Goal: Task Accomplishment & Management: Manage account settings

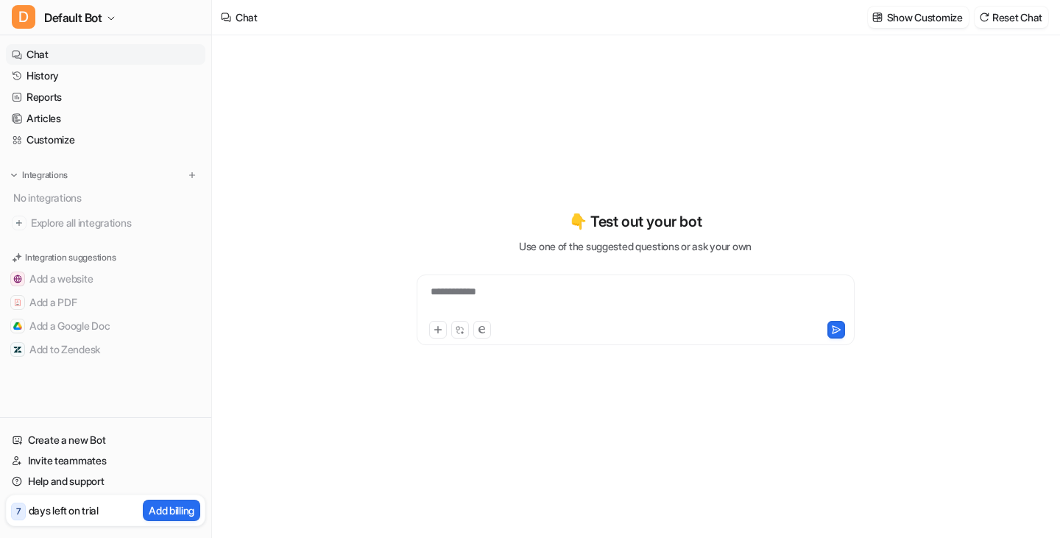
type textarea "**********"
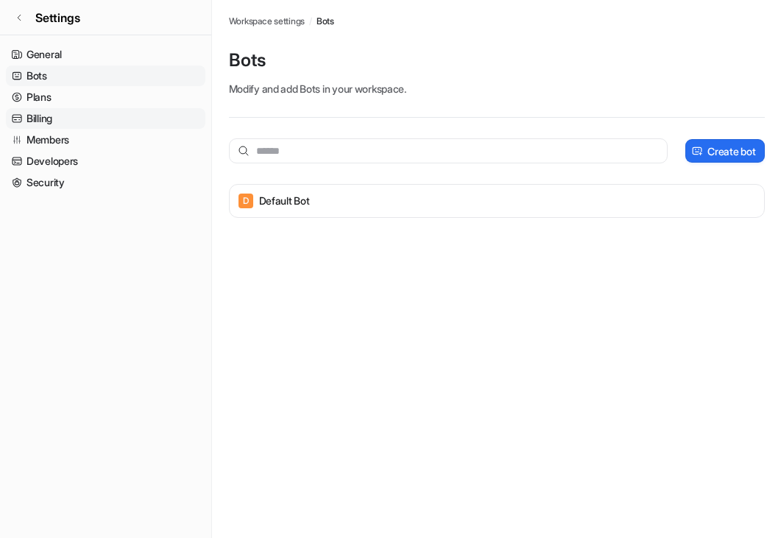
click at [50, 119] on link "Billing" at bounding box center [105, 118] width 199 height 21
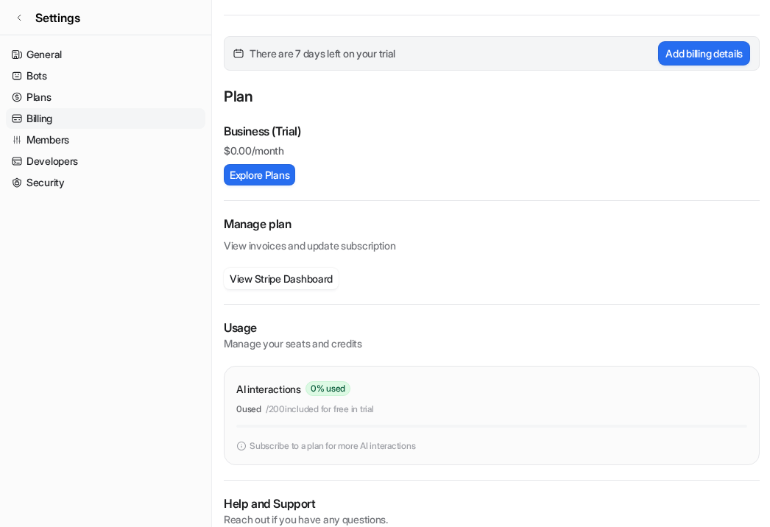
scroll to position [164, 0]
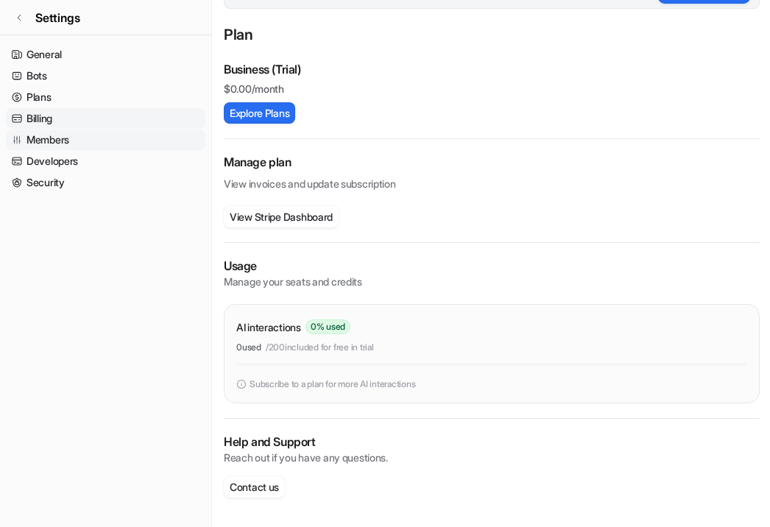
click at [67, 144] on link "Members" at bounding box center [105, 140] width 199 height 21
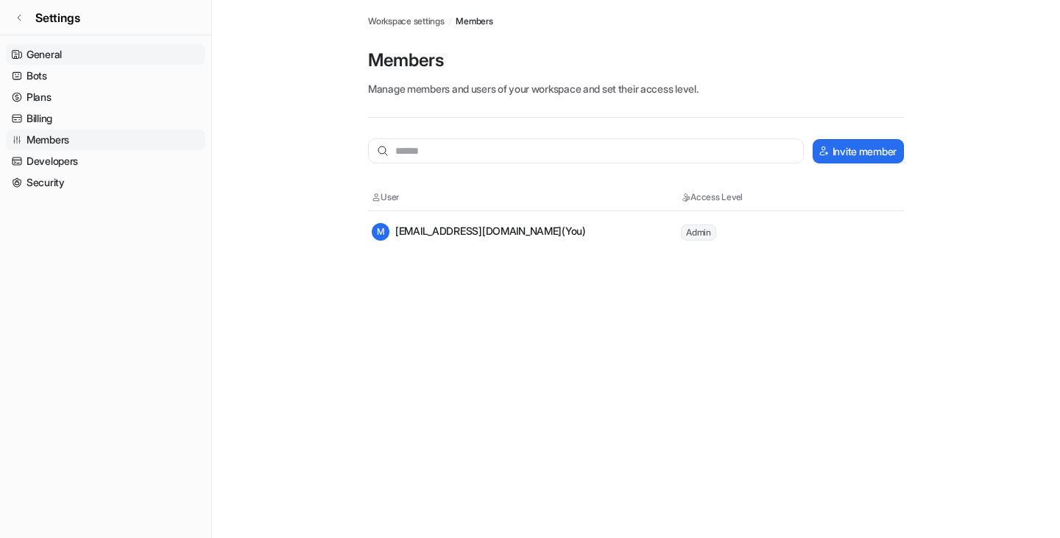
click at [79, 57] on link "General" at bounding box center [105, 54] width 199 height 21
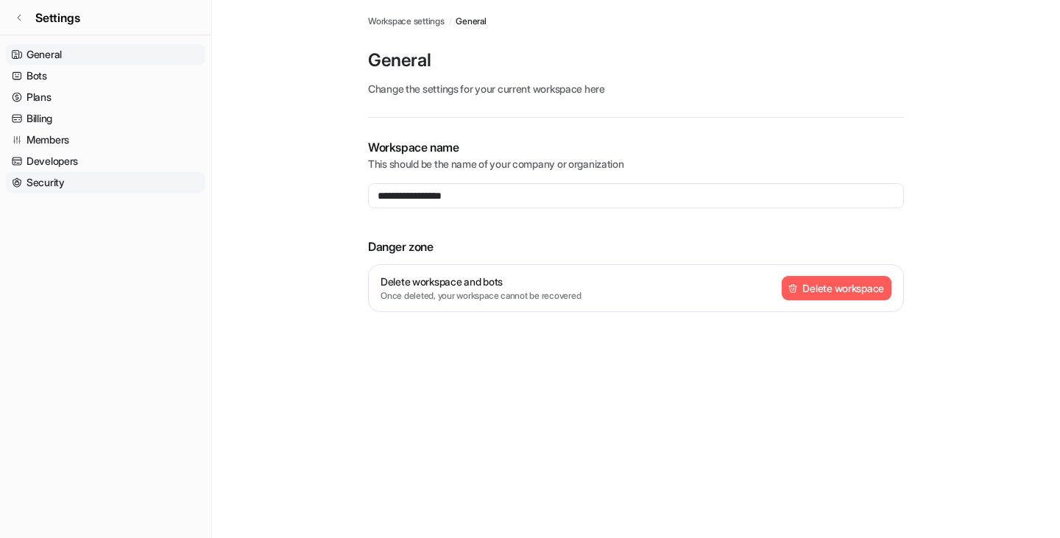
click at [43, 177] on link "Security" at bounding box center [105, 182] width 199 height 21
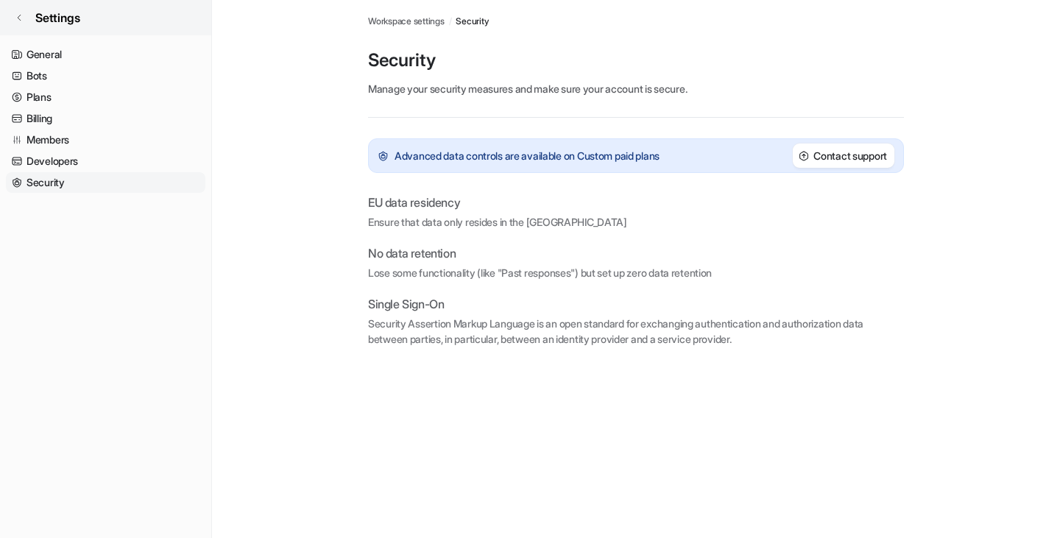
click at [16, 7] on link "Settings" at bounding box center [105, 17] width 211 height 35
click at [21, 16] on icon at bounding box center [19, 17] width 9 height 9
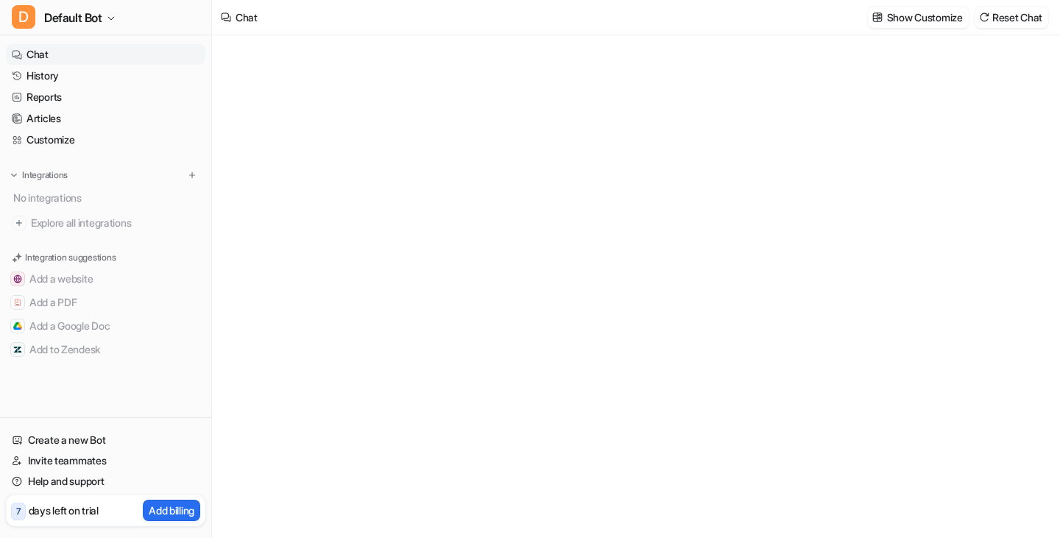
type textarea "**********"
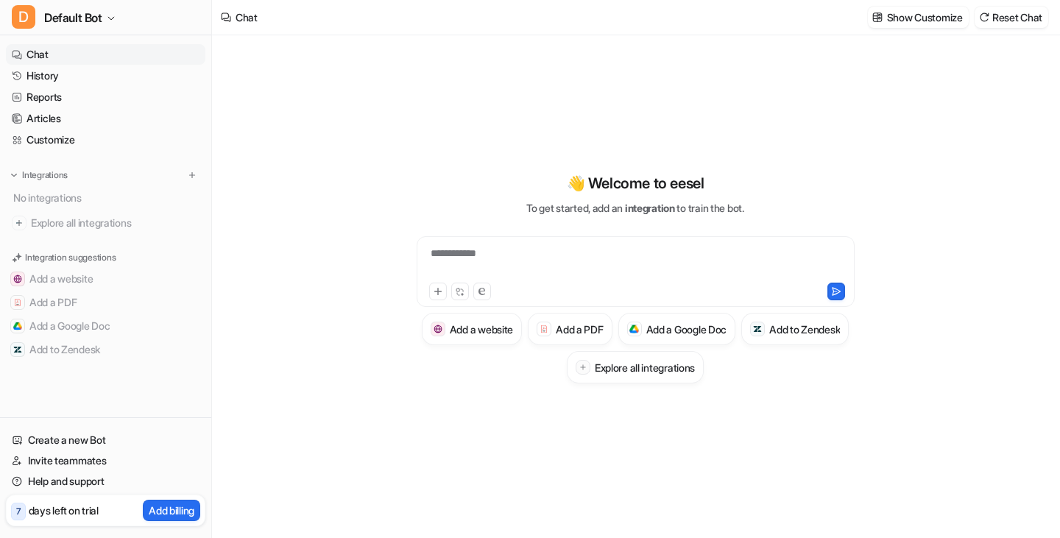
click at [56, 513] on p "days left on trial" at bounding box center [64, 510] width 70 height 15
click at [54, 93] on link "Reports" at bounding box center [105, 97] width 199 height 21
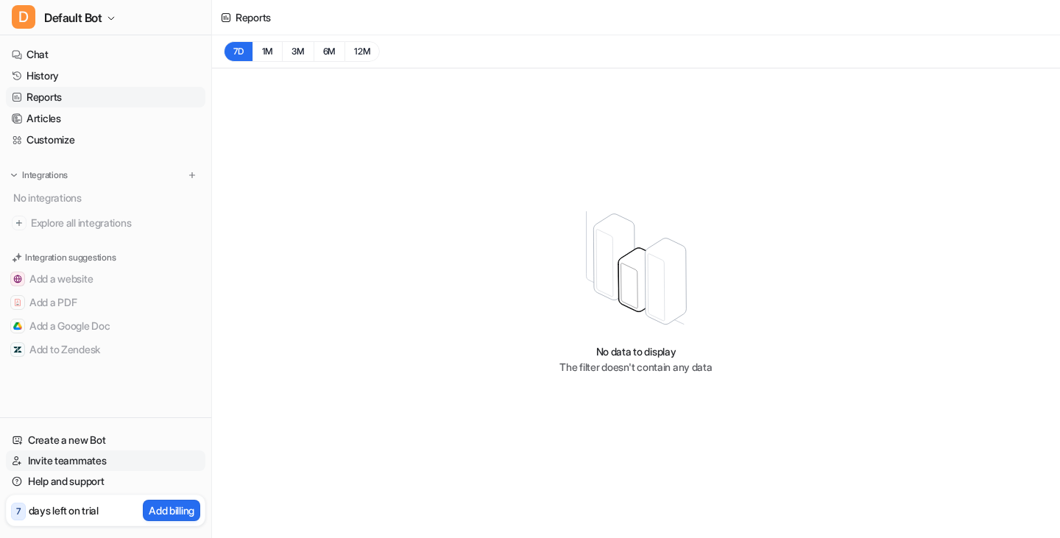
click at [103, 459] on link "Invite teammates" at bounding box center [105, 461] width 199 height 21
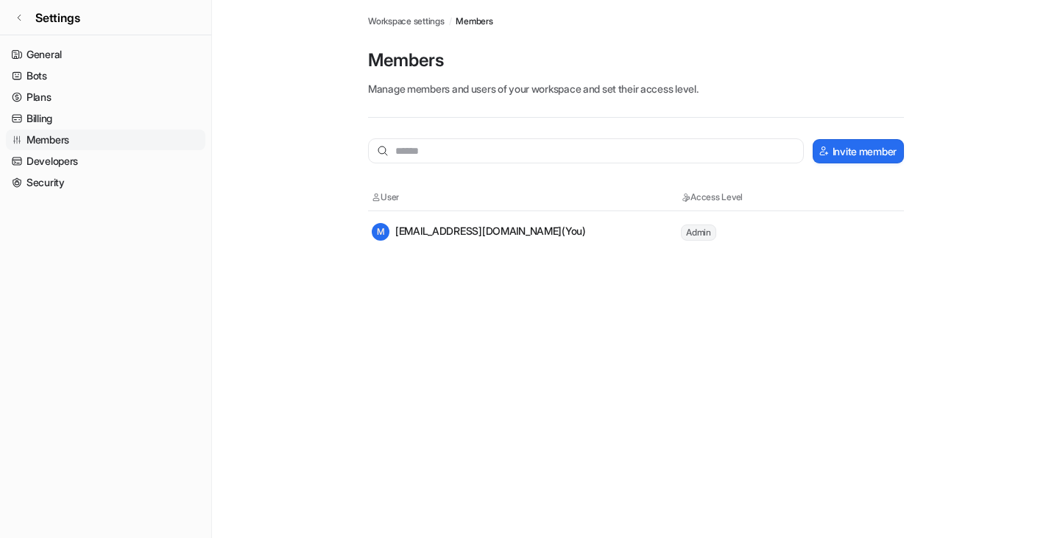
click at [500, 236] on div "M myrayao2013@gmail.com (You)" at bounding box center [479, 232] width 214 height 18
click at [40, 185] on link "Security" at bounding box center [105, 182] width 199 height 21
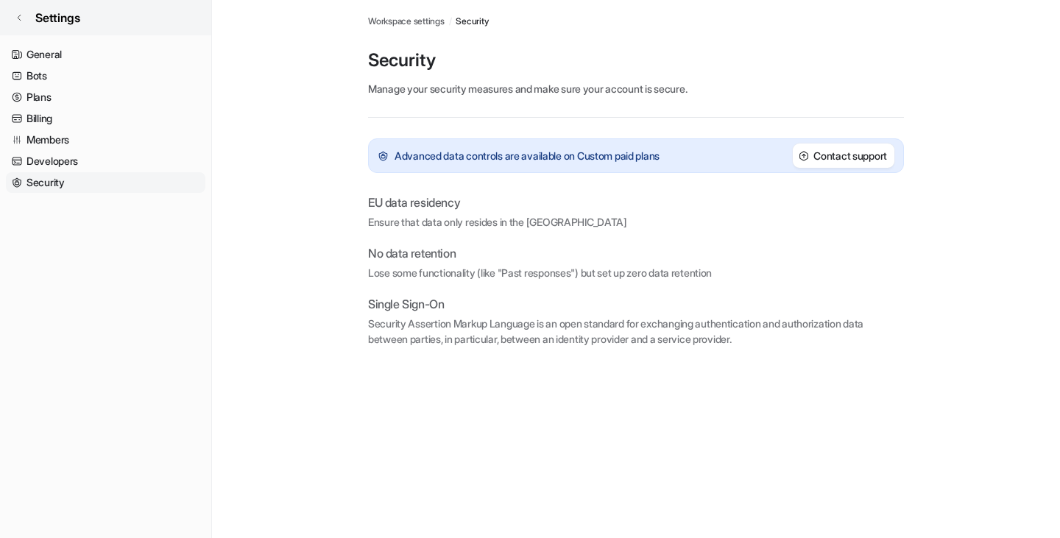
click at [20, 17] on icon at bounding box center [19, 17] width 9 height 9
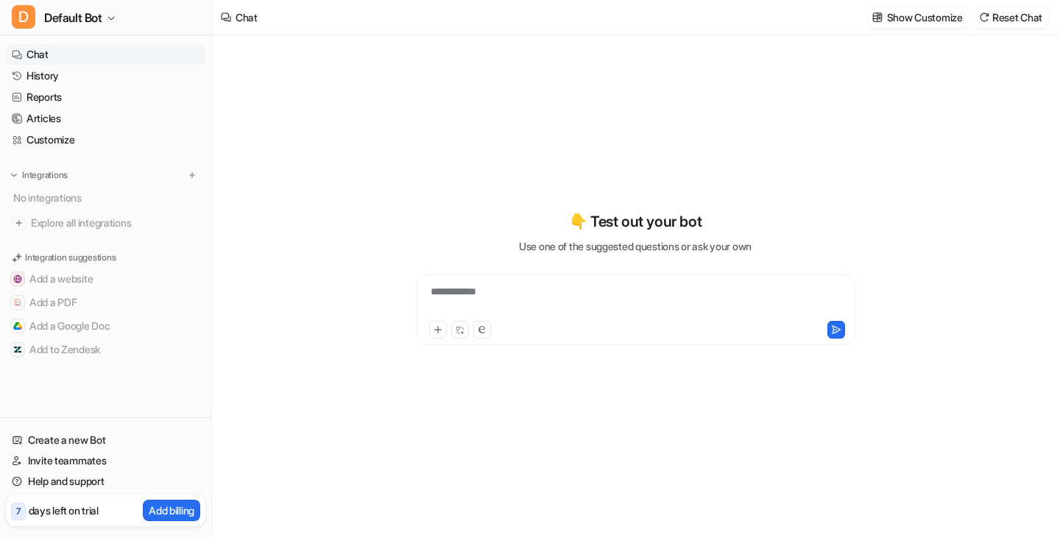
click at [578, 88] on div "**********" at bounding box center [635, 286] width 542 height 503
click at [109, 14] on icon "button" at bounding box center [111, 18] width 9 height 9
click at [71, 141] on link "Sign out" at bounding box center [117, 142] width 203 height 24
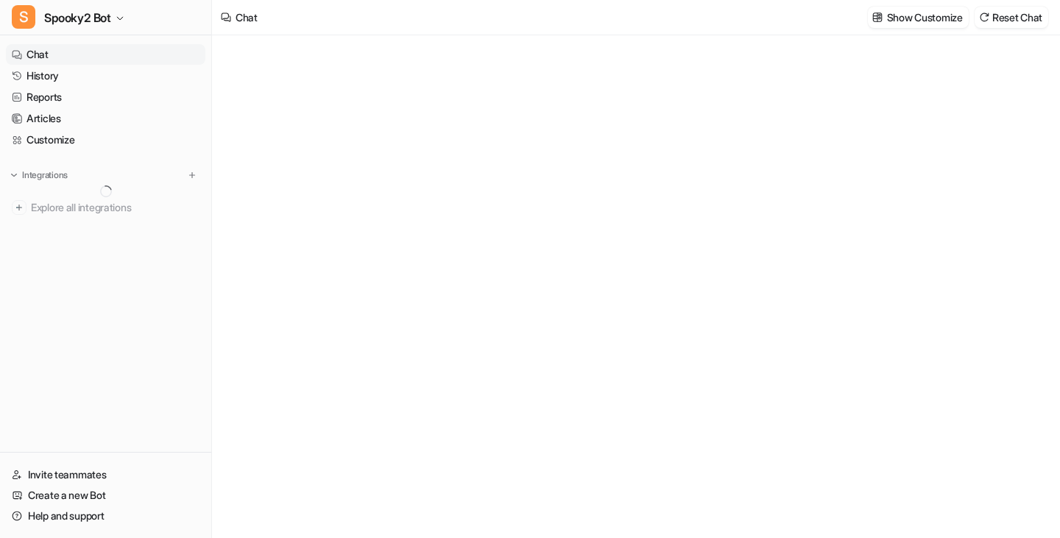
type textarea "**********"
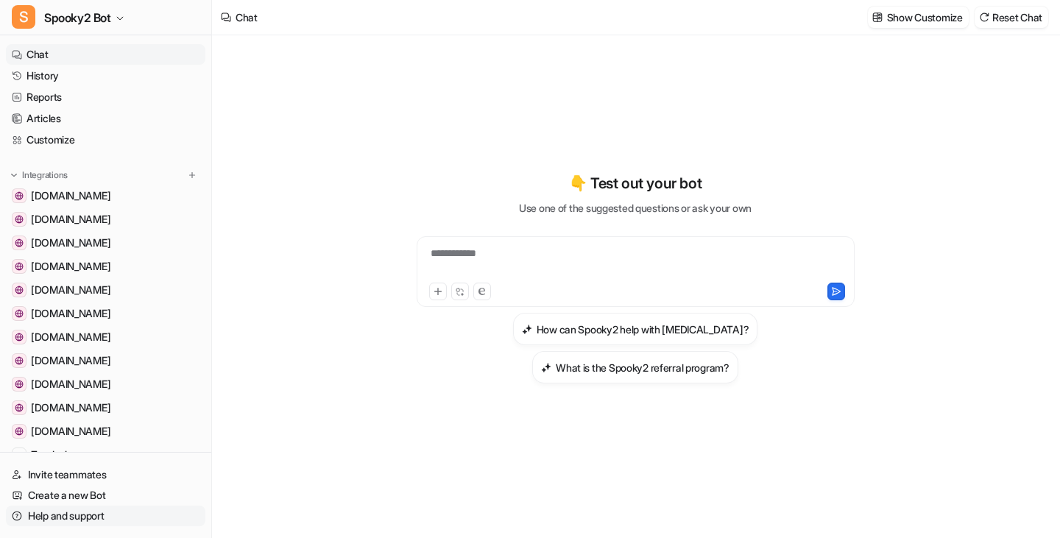
drag, startPoint x: 79, startPoint y: 516, endPoint x: 113, endPoint y: 517, distance: 33.9
click at [79, 517] on link "Help and support" at bounding box center [105, 516] width 199 height 21
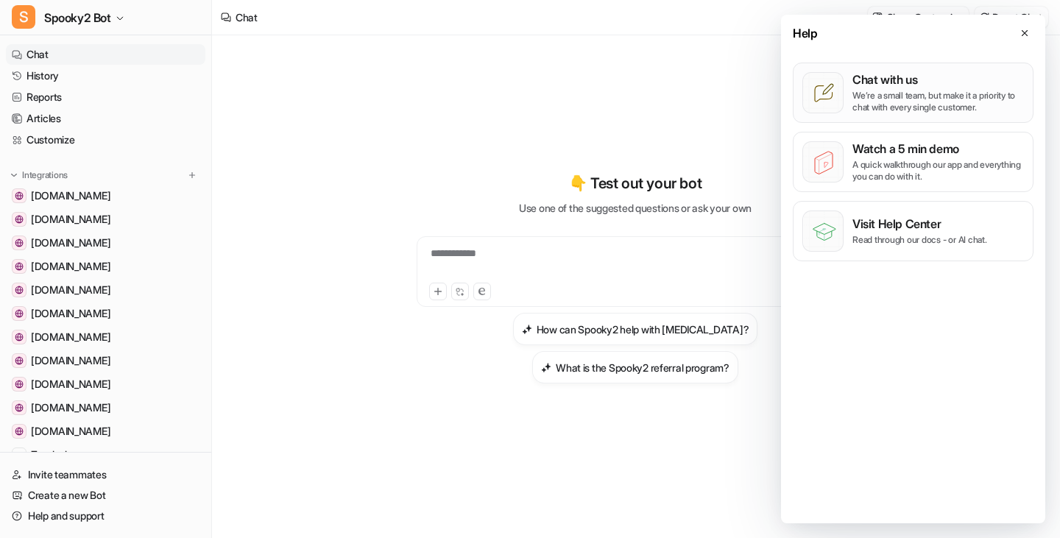
click at [913, 78] on p "Chat with us" at bounding box center [938, 79] width 172 height 15
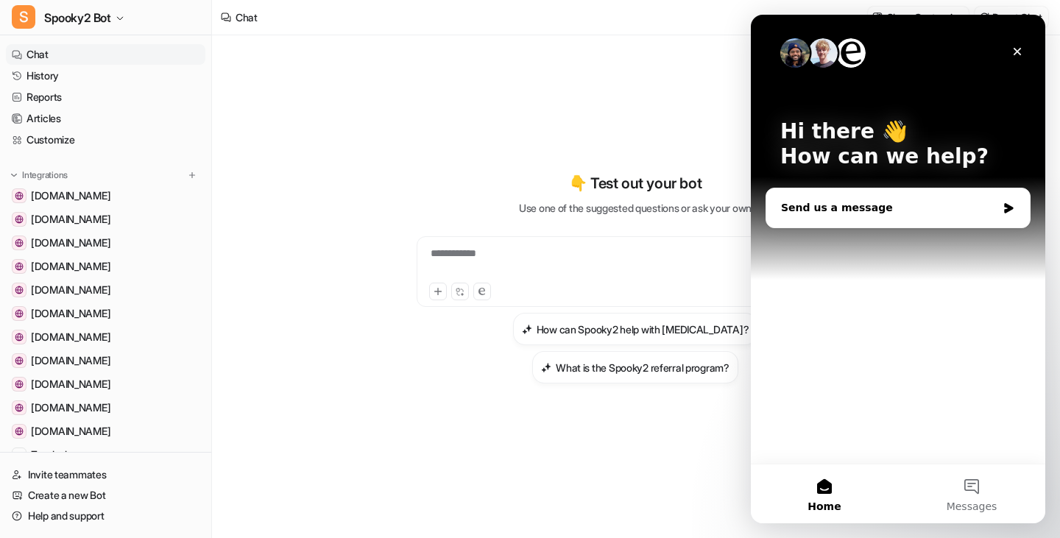
click at [849, 203] on div "Send us a message" at bounding box center [889, 207] width 216 height 15
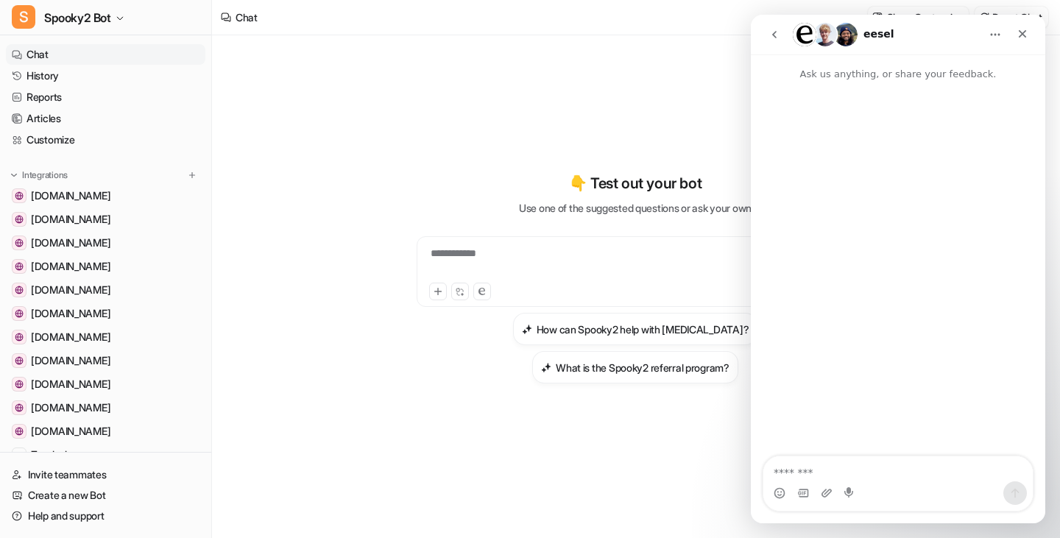
click at [815, 469] on textarea "Message…" at bounding box center [897, 468] width 269 height 25
click at [774, 33] on icon "go back" at bounding box center [775, 35] width 12 height 12
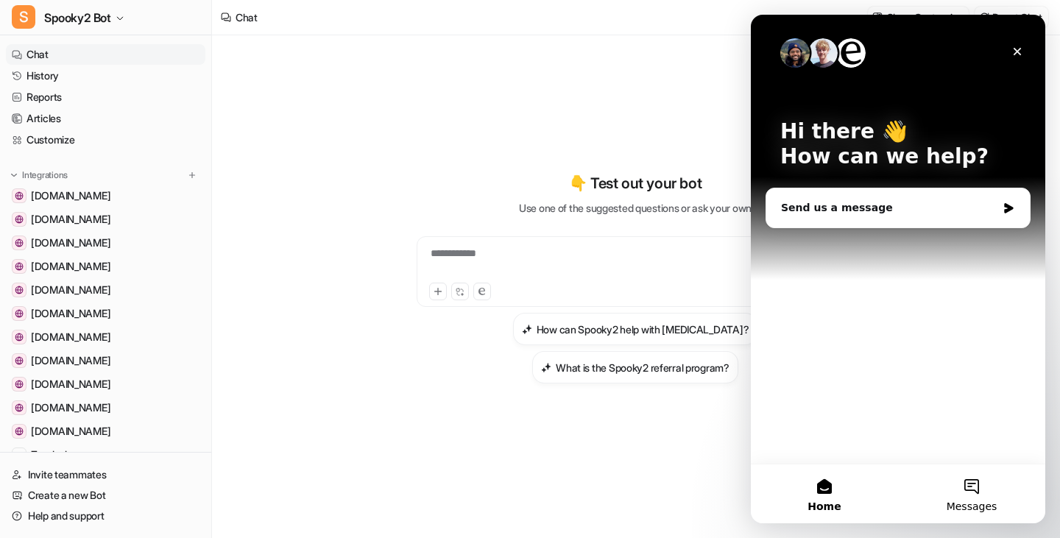
click at [959, 498] on button "Messages" at bounding box center [971, 494] width 147 height 59
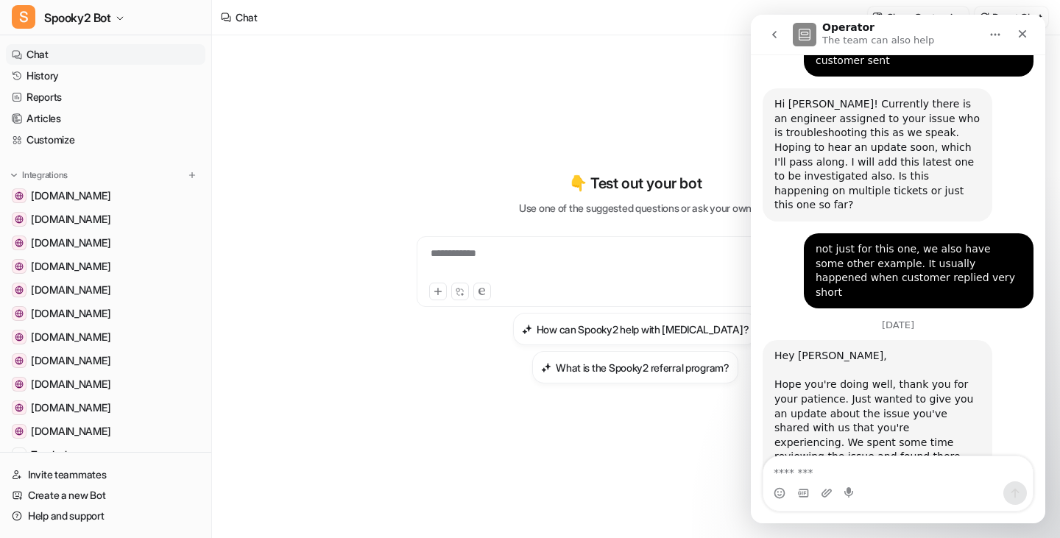
scroll to position [21523, 0]
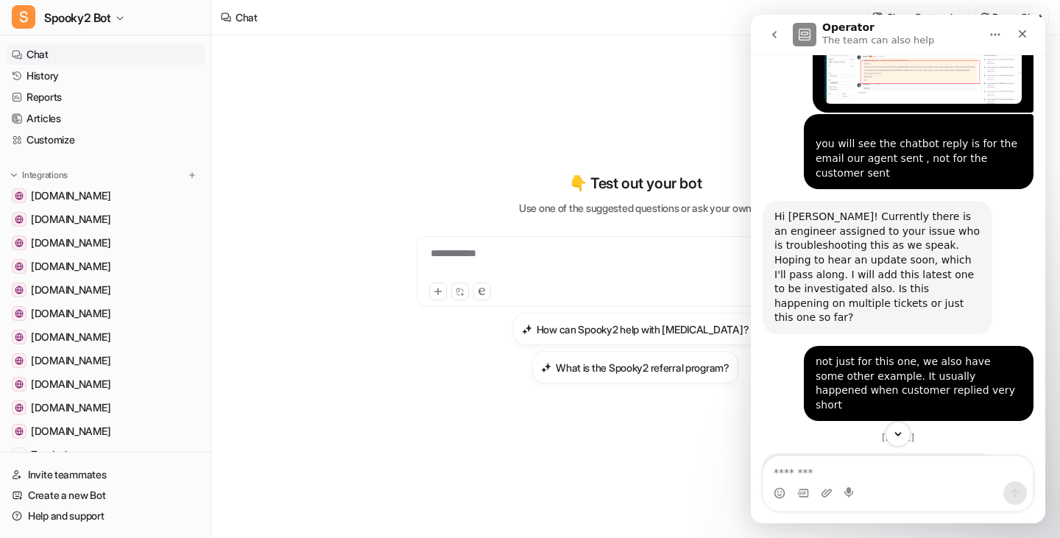
drag, startPoint x: 776, startPoint y: 154, endPoint x: 820, endPoint y: 409, distance: 258.5
copy div "Hi [PERSON_NAME], Sorry for the delay! Here's how we can handle both of those: …"
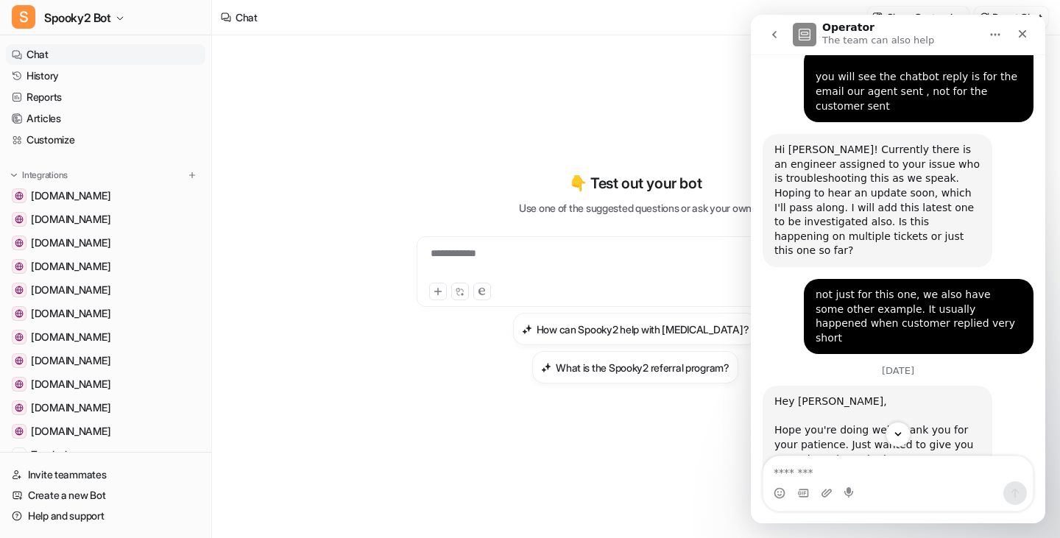
scroll to position [21670, 0]
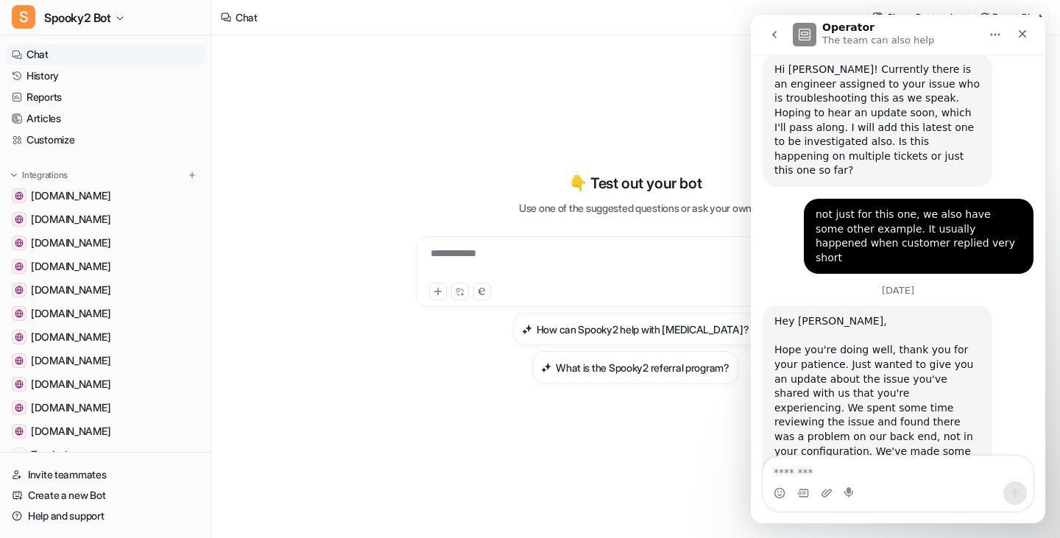
copy div "Hi [PERSON_NAME], Sorry for the delay! Here's how we can handle both of those: …"
click at [1021, 27] on div "Close" at bounding box center [1022, 34] width 27 height 27
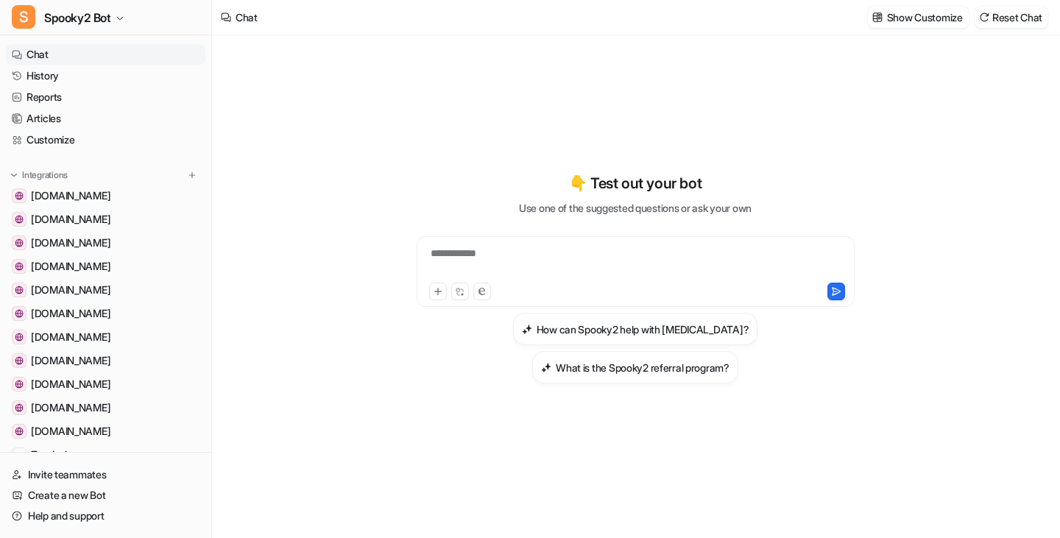
scroll to position [0, 0]
click at [110, 197] on span "www.mabangerp.com" at bounding box center [71, 195] width 80 height 15
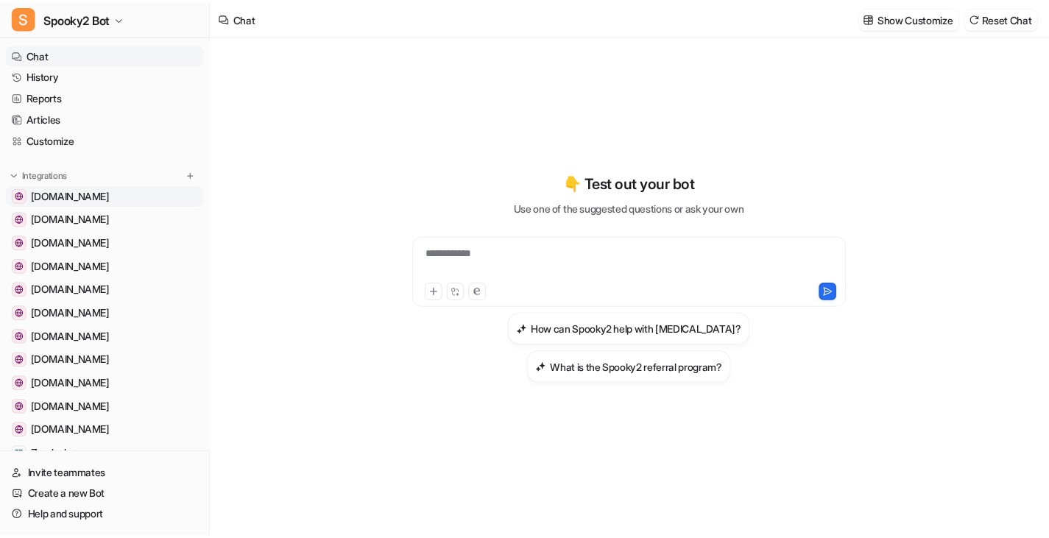
scroll to position [21670, 0]
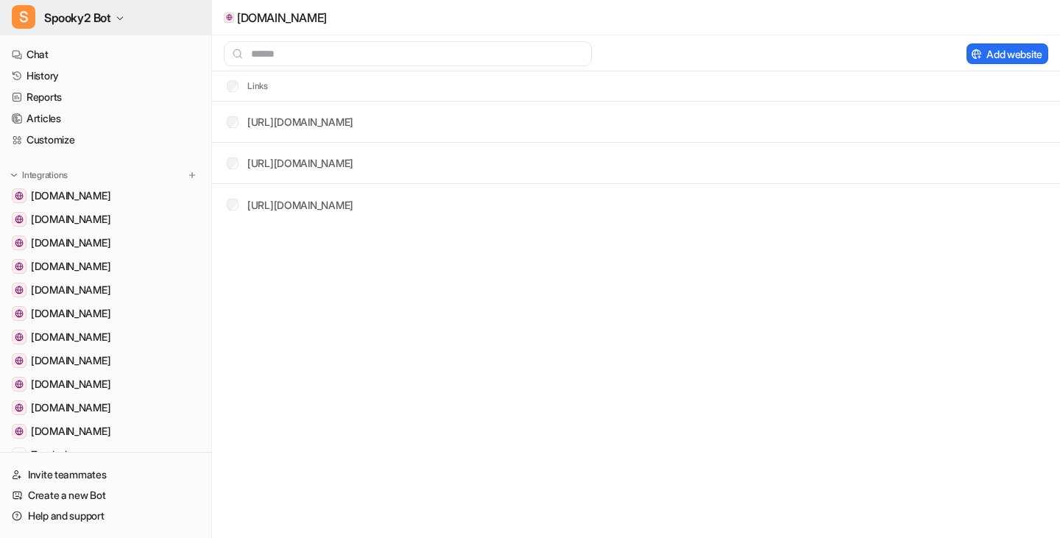
click at [111, 23] on span "Spooky2 Bot" at bounding box center [77, 17] width 67 height 21
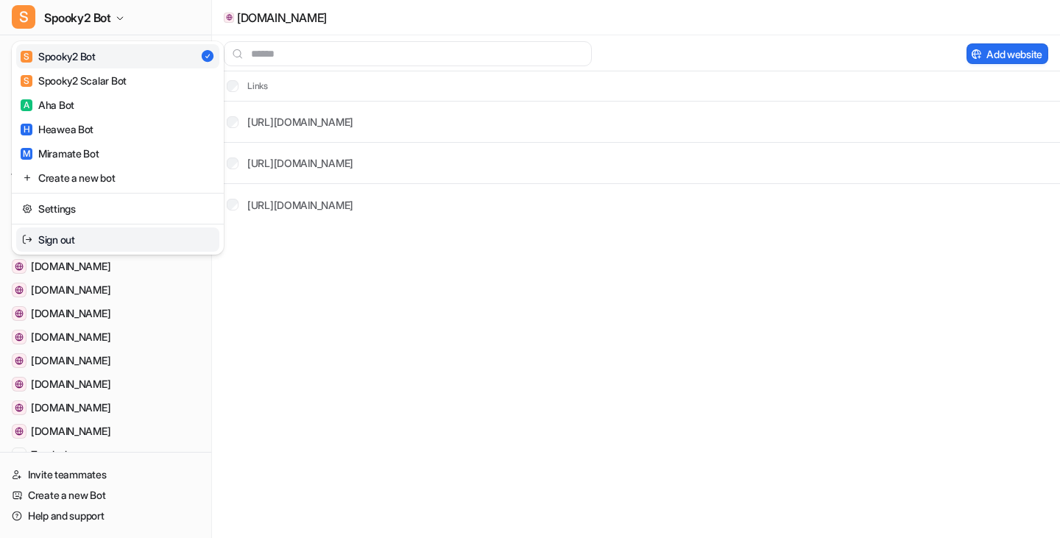
click at [80, 211] on link "Settings" at bounding box center [117, 209] width 203 height 24
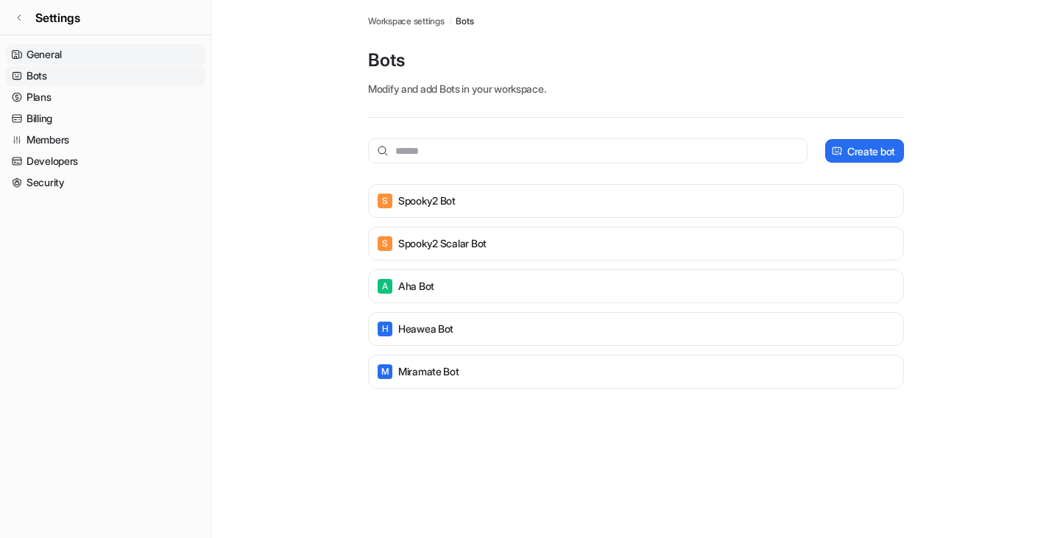
click at [55, 56] on link "General" at bounding box center [105, 54] width 199 height 21
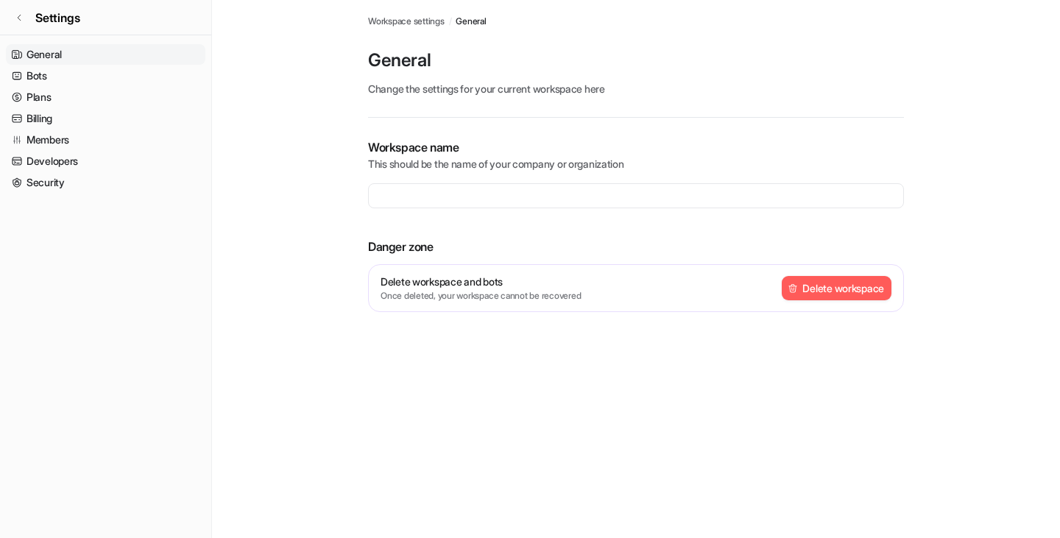
type input "**********"
click at [35, 78] on link "Bots" at bounding box center [105, 76] width 199 height 21
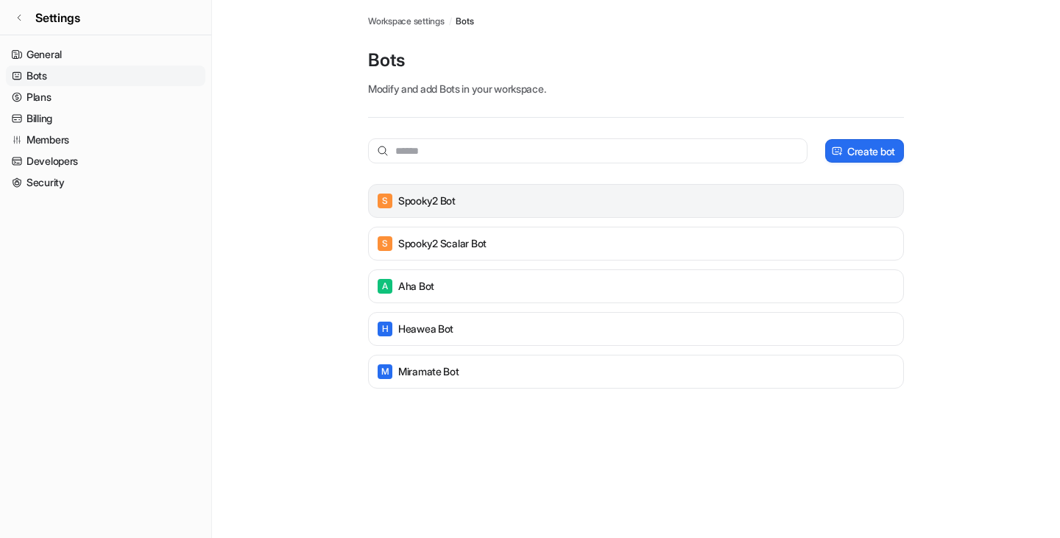
click at [481, 194] on div "S Spooky2 Bot" at bounding box center [636, 201] width 523 height 21
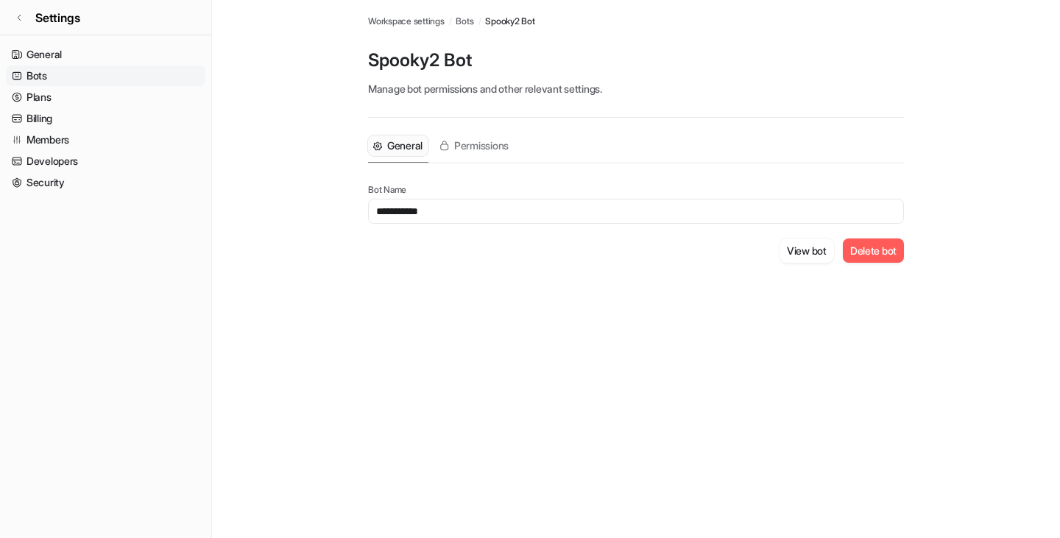
click at [496, 210] on input "**********" at bounding box center [636, 211] width 536 height 25
click at [493, 153] on button "Permissions" at bounding box center [474, 145] width 80 height 21
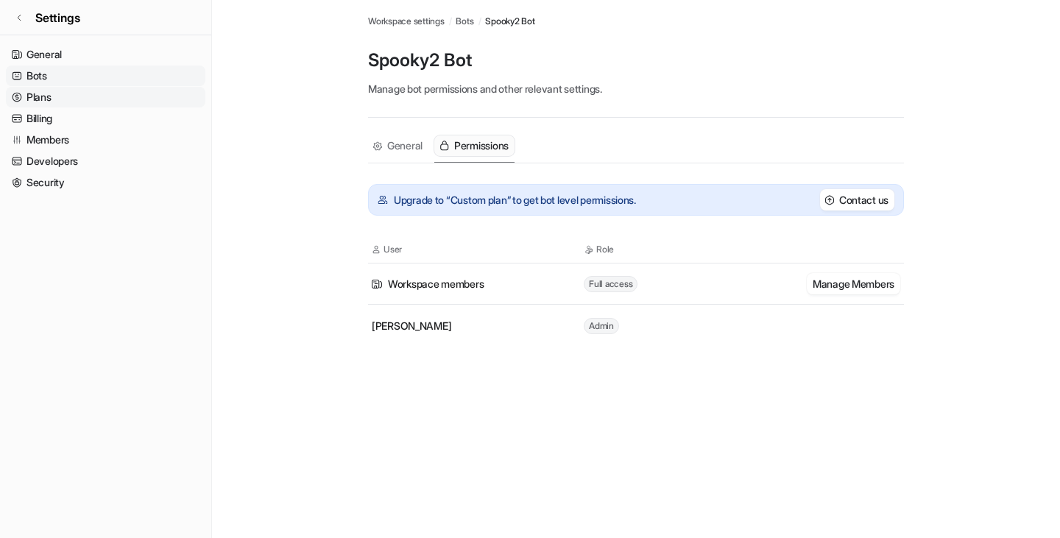
click at [43, 98] on link "Plans" at bounding box center [105, 97] width 199 height 21
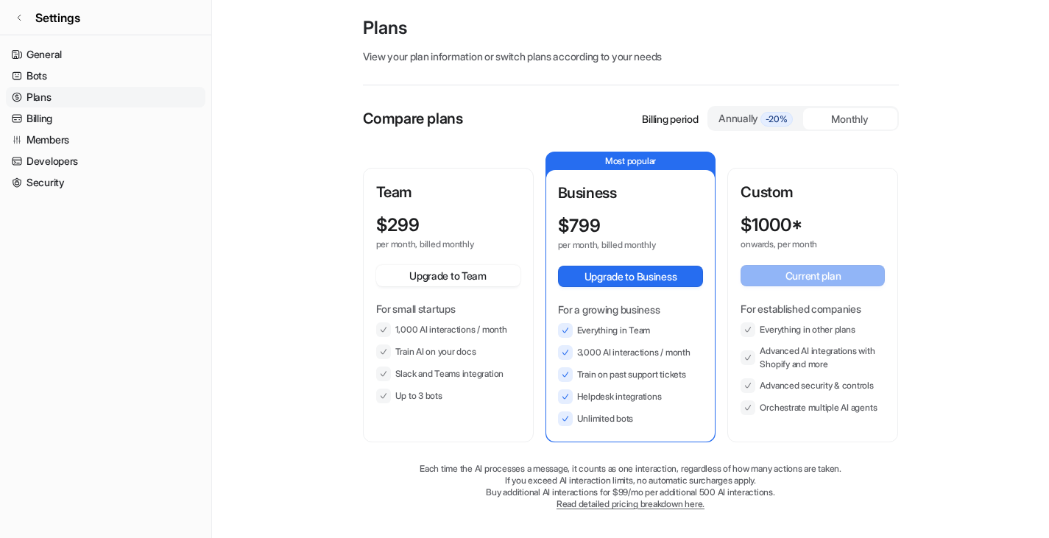
scroll to position [33, 0]
click at [731, 112] on div "Annually -20%" at bounding box center [756, 118] width 82 height 16
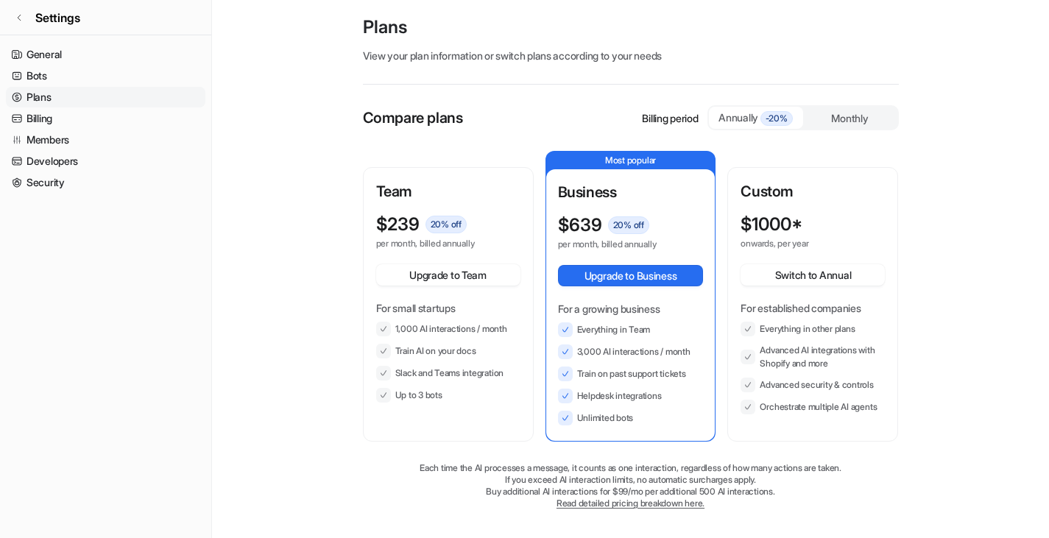
click at [855, 113] on div "Monthly" at bounding box center [850, 117] width 94 height 21
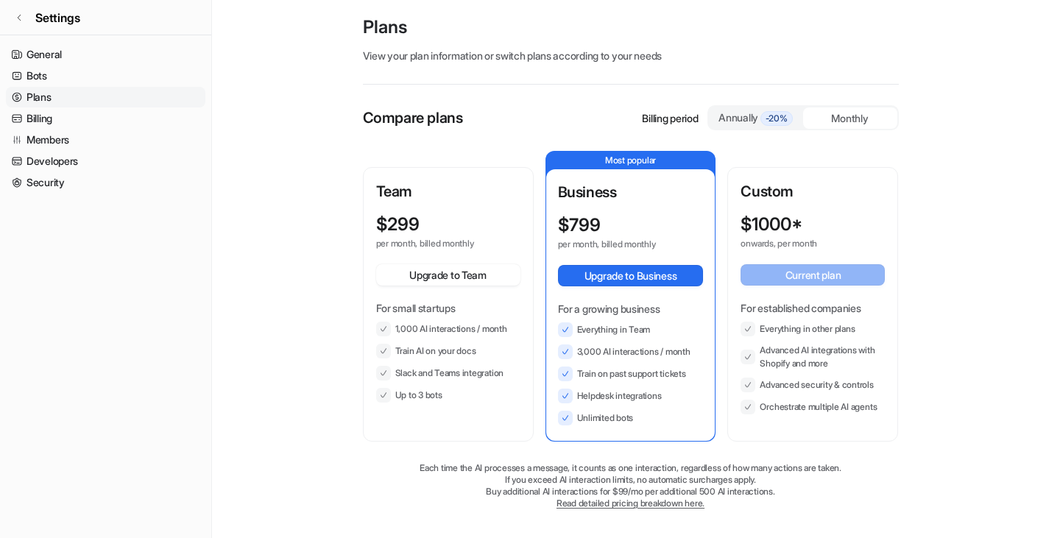
click at [765, 113] on span "-20%" at bounding box center [776, 118] width 32 height 15
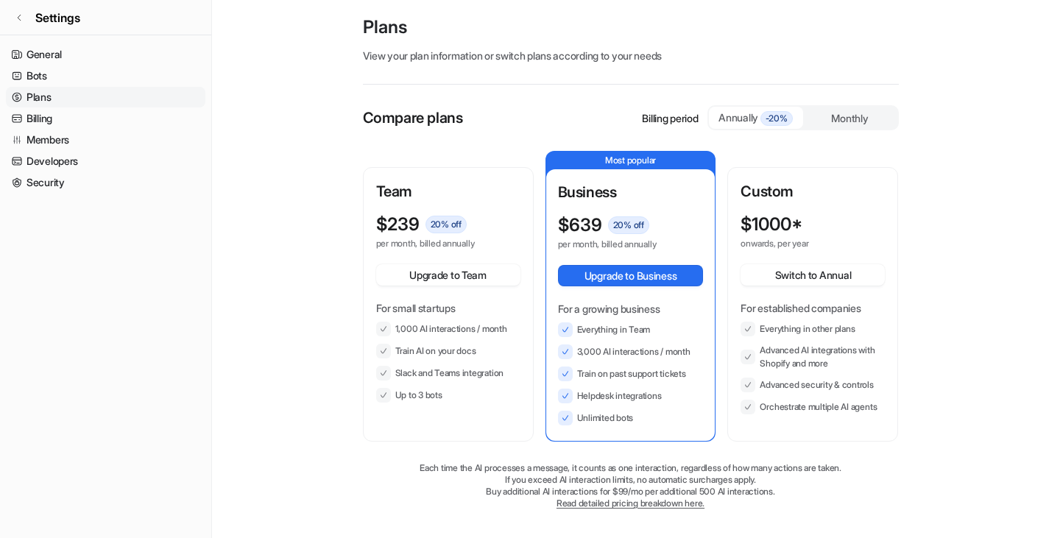
click at [269, 385] on main "Workspace settings / Plans Plans View your plan information or switch plans acc…" at bounding box center [630, 253] width 837 height 572
click at [310, 315] on main "Workspace settings / Plans Plans View your plan information or switch plans acc…" at bounding box center [630, 253] width 837 height 572
